Goal: Information Seeking & Learning: Learn about a topic

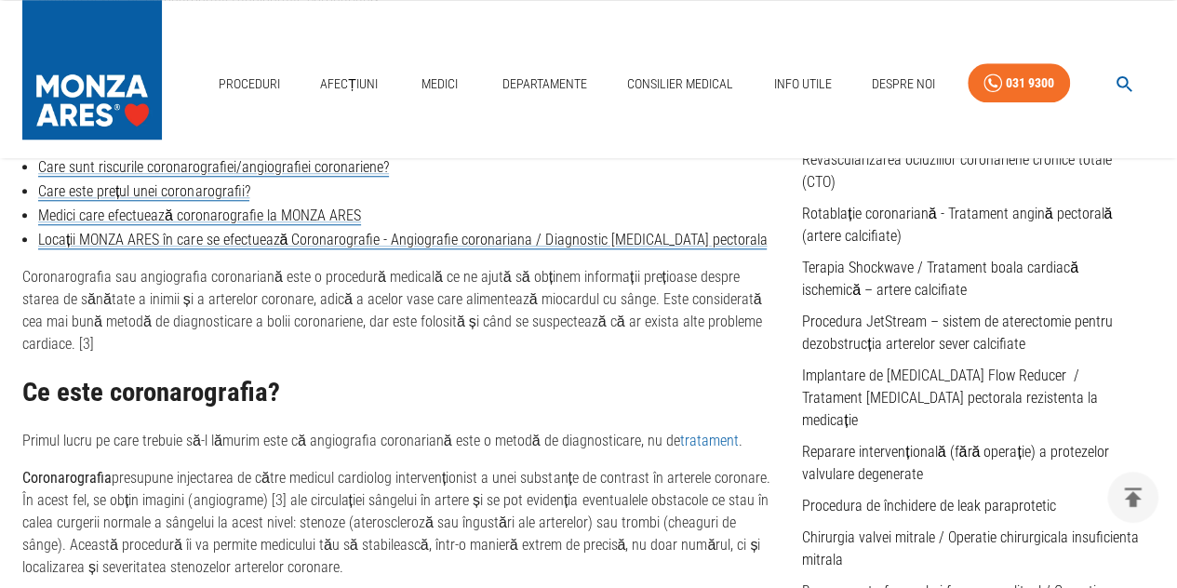
scroll to position [372, 0]
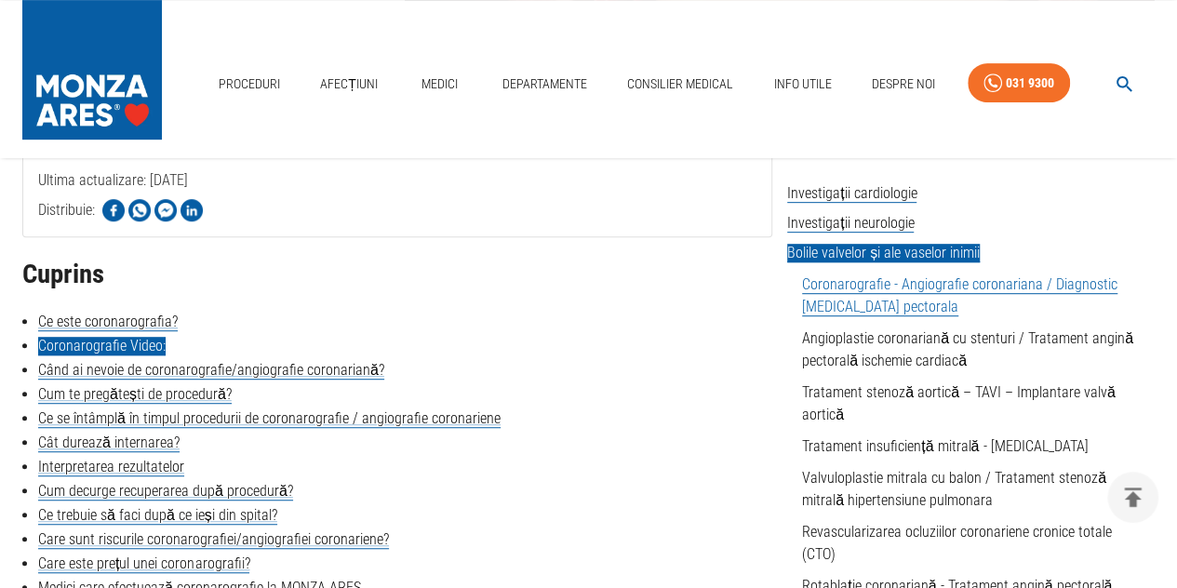
click at [145, 342] on link "Coronarografie Video:" at bounding box center [102, 346] width 128 height 19
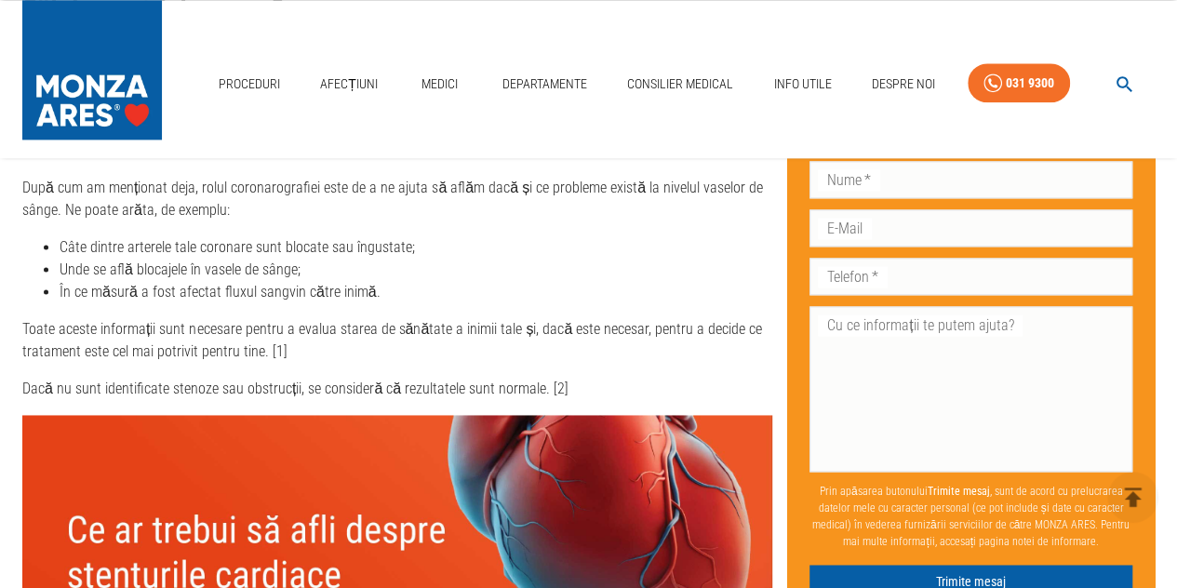
scroll to position [4873, 0]
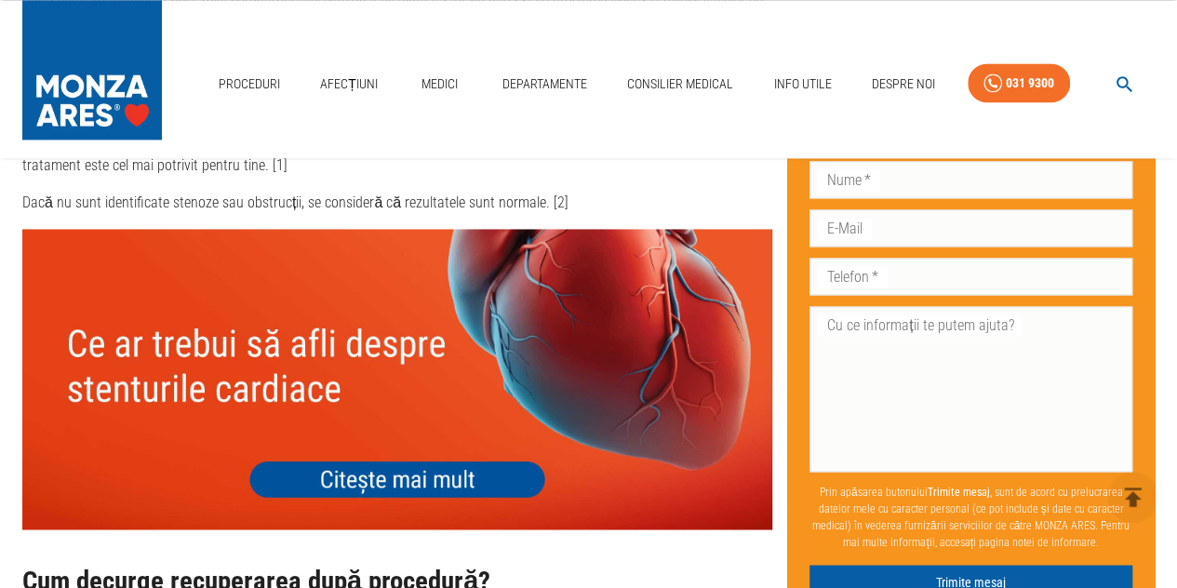
click at [382, 390] on img at bounding box center [397, 379] width 750 height 300
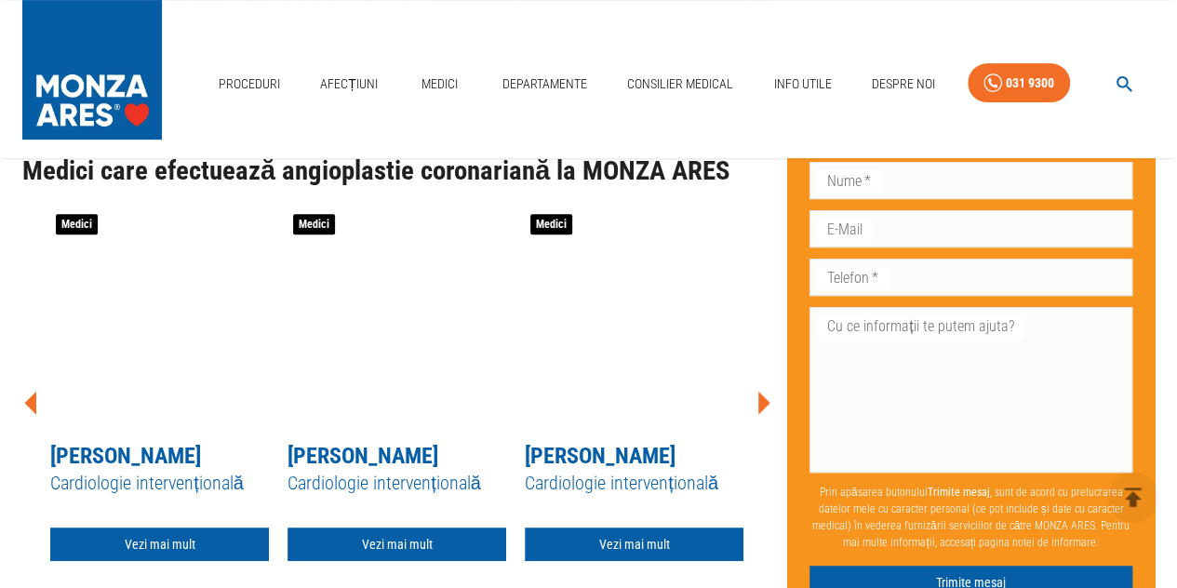
scroll to position [7052, 0]
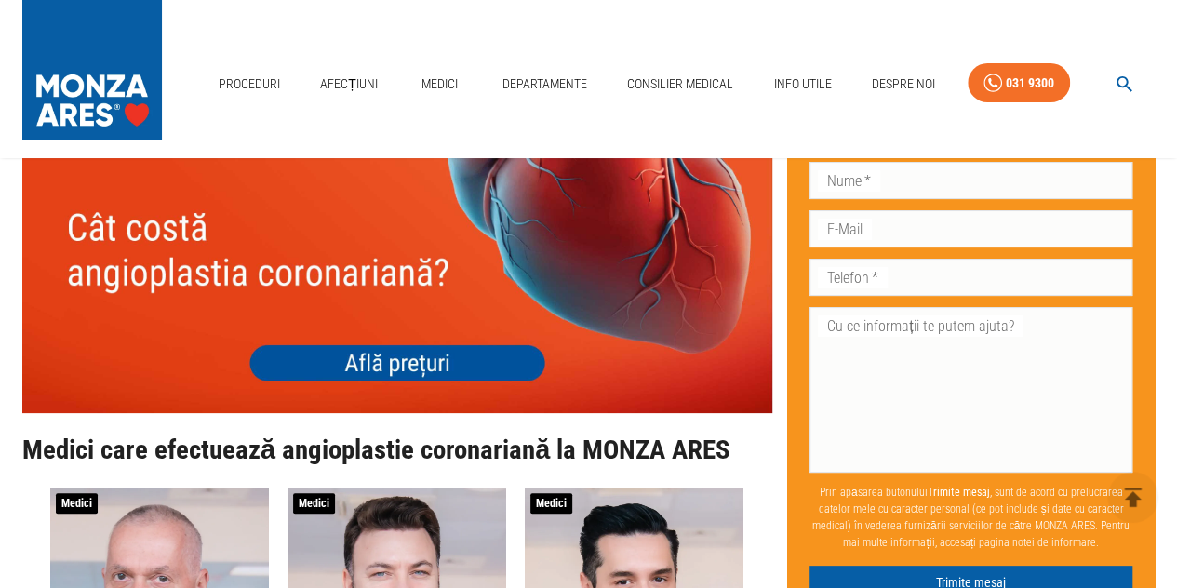
click at [411, 329] on img at bounding box center [397, 264] width 750 height 300
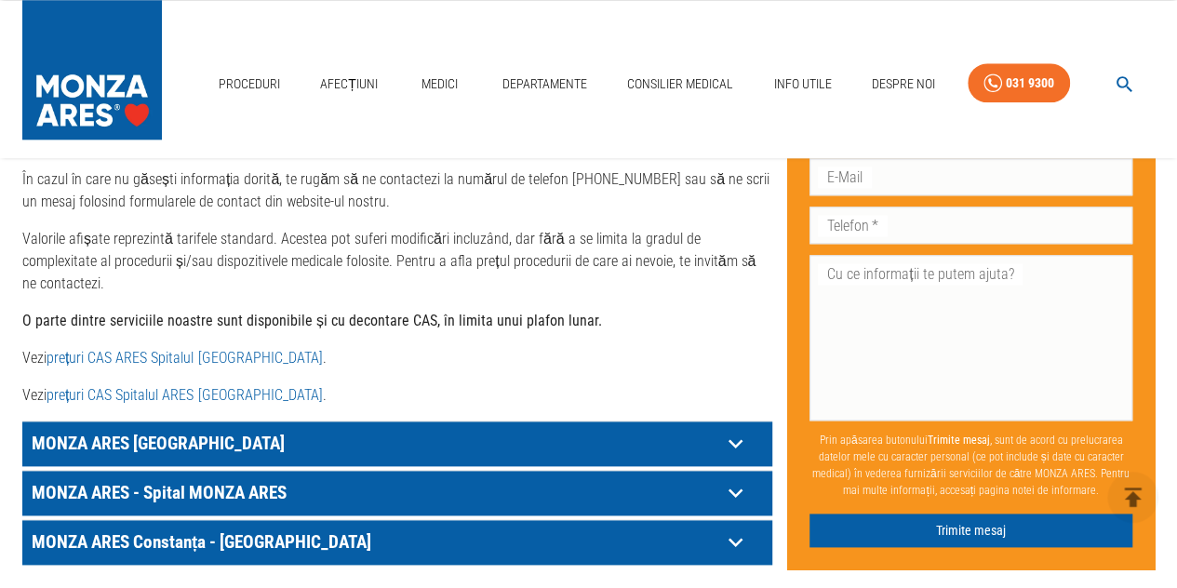
scroll to position [1024, 0]
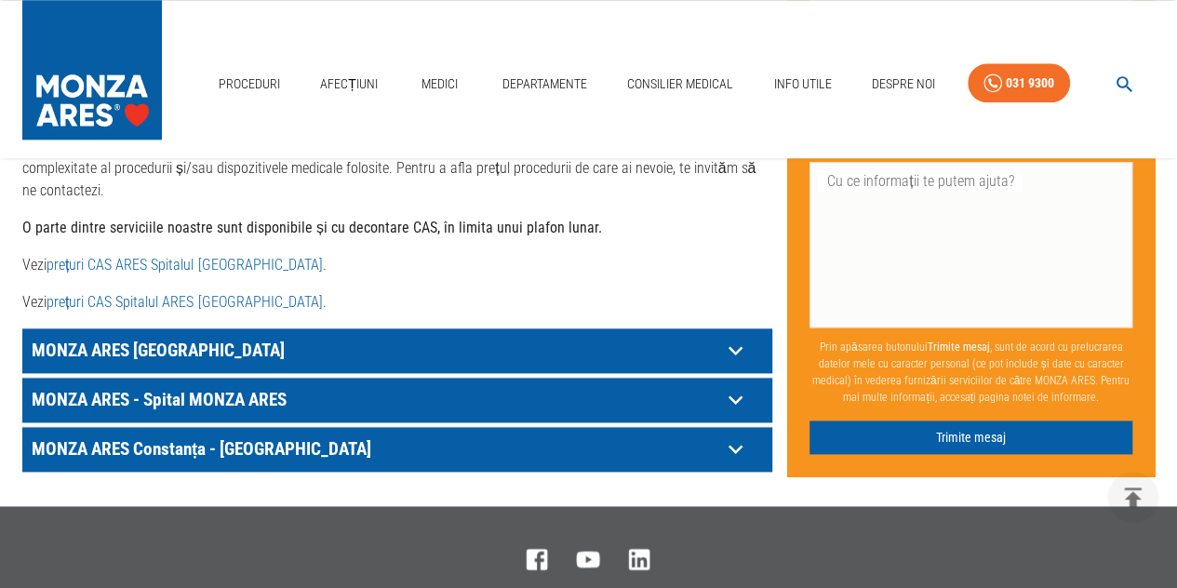
click at [728, 385] on icon at bounding box center [735, 399] width 29 height 29
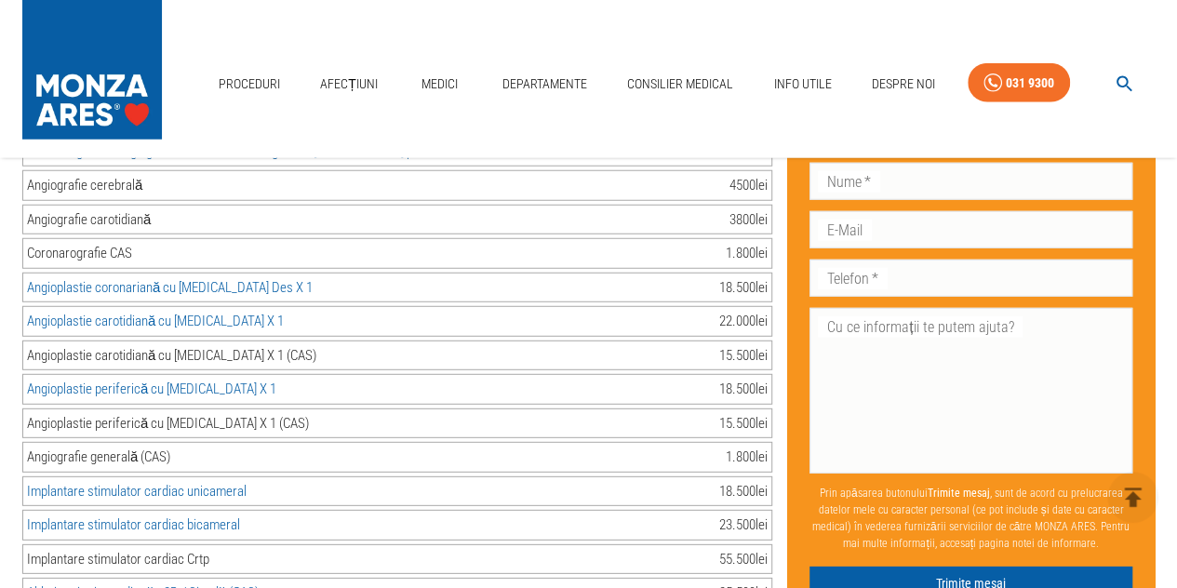
scroll to position [2327, 0]
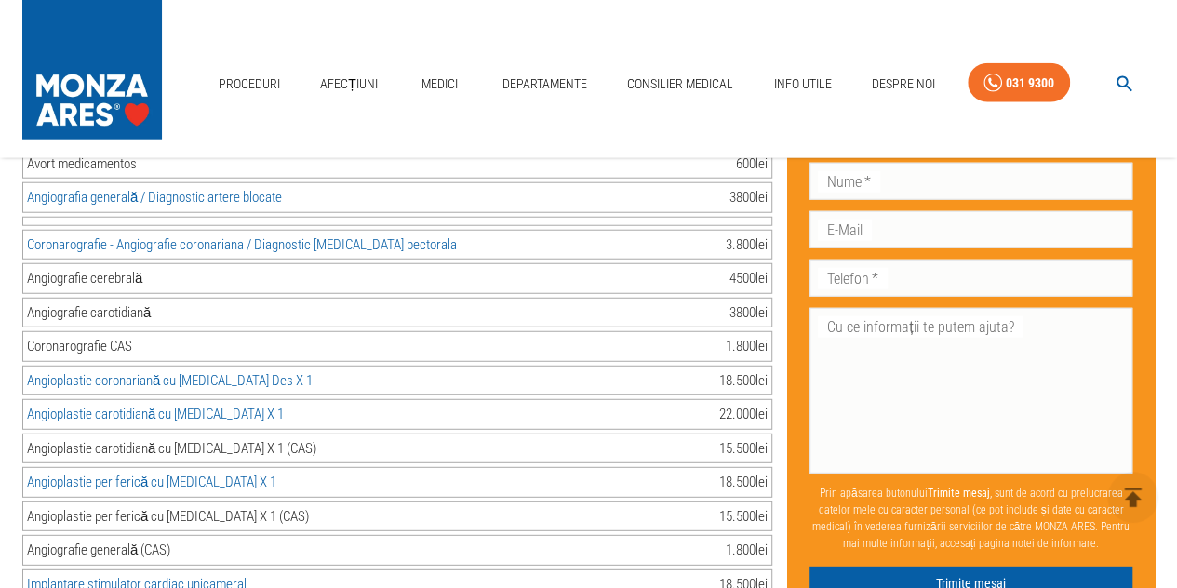
click at [202, 372] on link "Angioplastie coronariană cu [MEDICAL_DATA] Des X 1" at bounding box center [170, 380] width 286 height 17
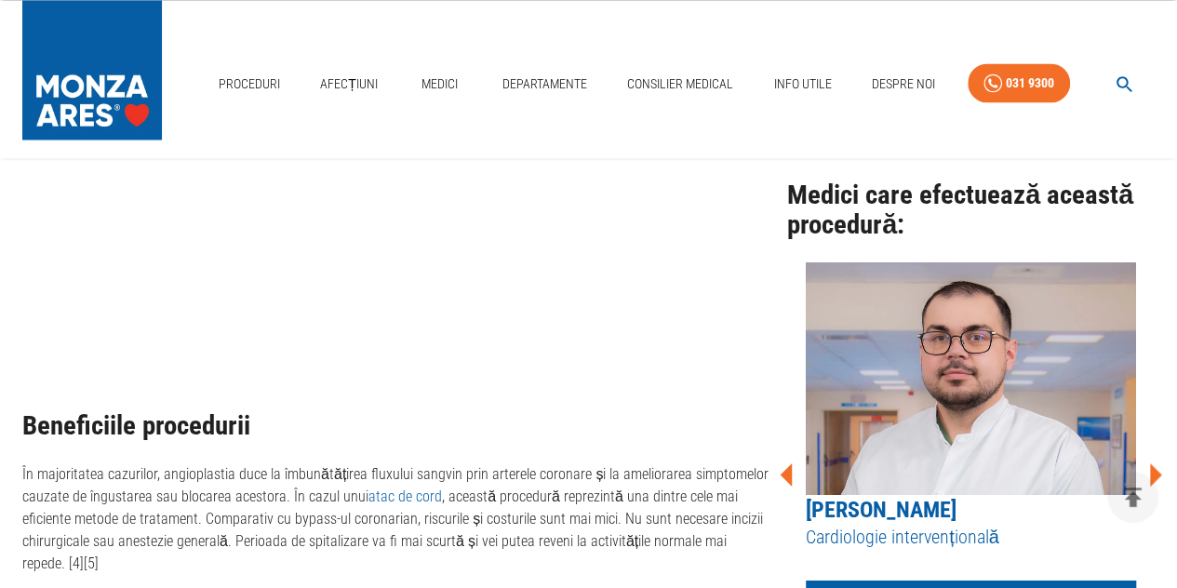
scroll to position [1955, 0]
